Goal: Find specific page/section: Find specific page/section

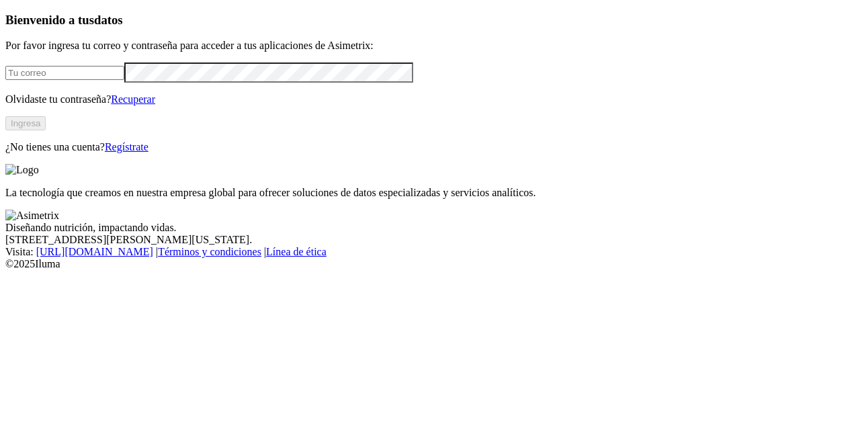
type input "paula.duque@asimetrix.co"
click at [163, 153] on div "Bienvenido a tus datos Por favor ingresa tu correo y contraseña para acceder a …" at bounding box center [430, 83] width 850 height 140
click at [46, 130] on button "Ingresa" at bounding box center [25, 123] width 40 height 14
